Goal: Information Seeking & Learning: Learn about a topic

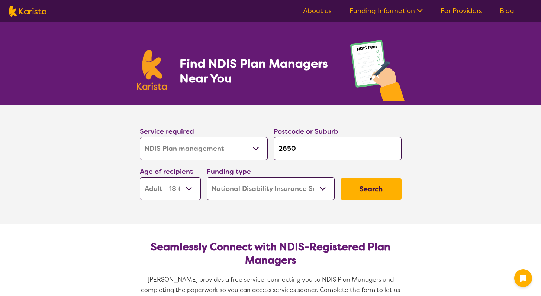
select select "NDIS Plan management"
select select "AD"
select select "NDIS"
select select "NDIS Plan management"
select select "AD"
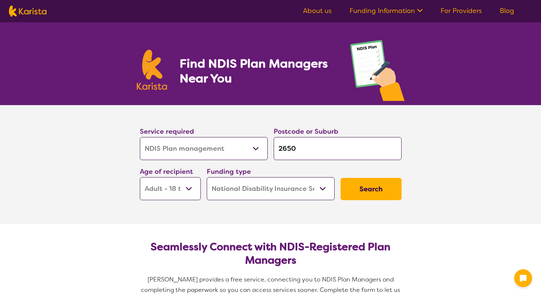
select select "NDIS"
click at [230, 148] on select "Allied Health Assistant Assessment ([MEDICAL_DATA] or [MEDICAL_DATA]) Behaviour…" at bounding box center [204, 148] width 128 height 23
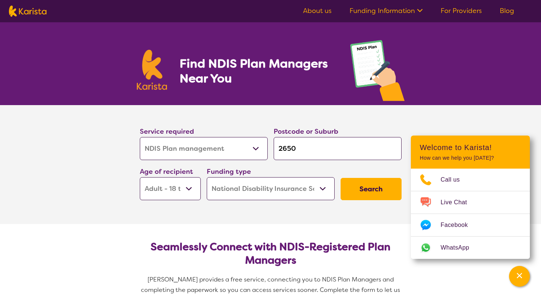
click at [314, 150] on input "2650" at bounding box center [337, 148] width 128 height 23
drag, startPoint x: 314, startPoint y: 150, endPoint x: 252, endPoint y: 153, distance: 61.7
click at [252, 153] on div "Service required Allied Health Assistant Assessment ([MEDICAL_DATA] or [MEDICAL…" at bounding box center [270, 163] width 267 height 80
type input "G"
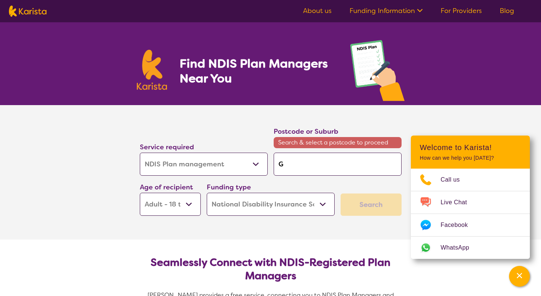
type input "Gu"
type input "Gui"
type input "Guil"
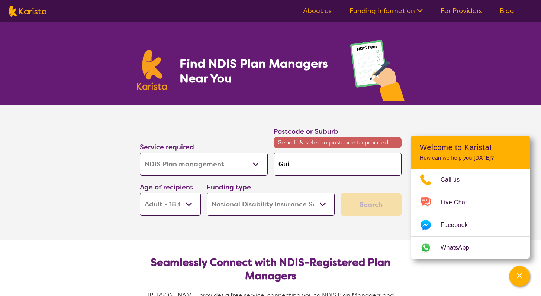
type input "Guil"
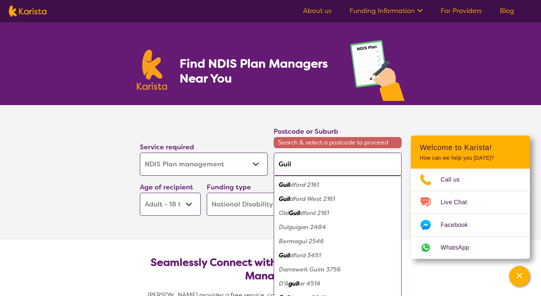
type input "Guild"
click at [321, 184] on div "Guild ford 2161" at bounding box center [337, 185] width 120 height 14
type input "2161"
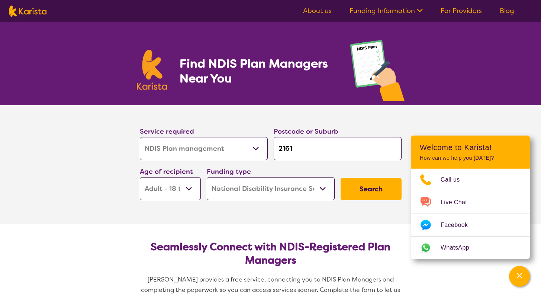
click at [192, 189] on select "Early Childhood - 0 to 9 Child - 10 to 11 Adolescent - 12 to 17 Adult - 18 to 6…" at bounding box center [170, 188] width 61 height 23
click at [385, 188] on button "Search" at bounding box center [370, 189] width 61 height 22
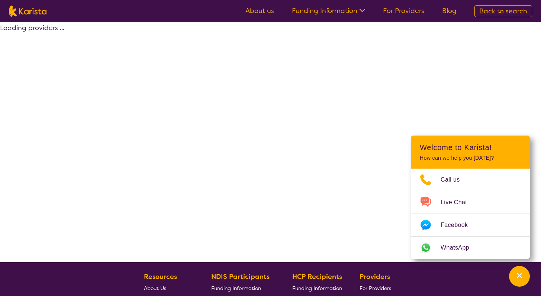
select select "by_score"
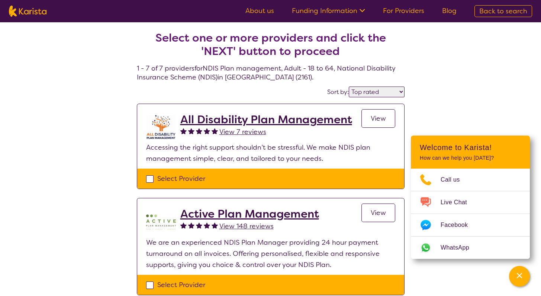
select select "NDIS Plan management"
select select "AD"
select select "NDIS"
select select "NDIS Plan management"
select select "AD"
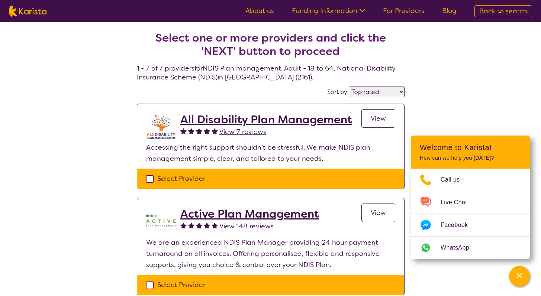
select select "NDIS"
